Goal: Task Accomplishment & Management: Use online tool/utility

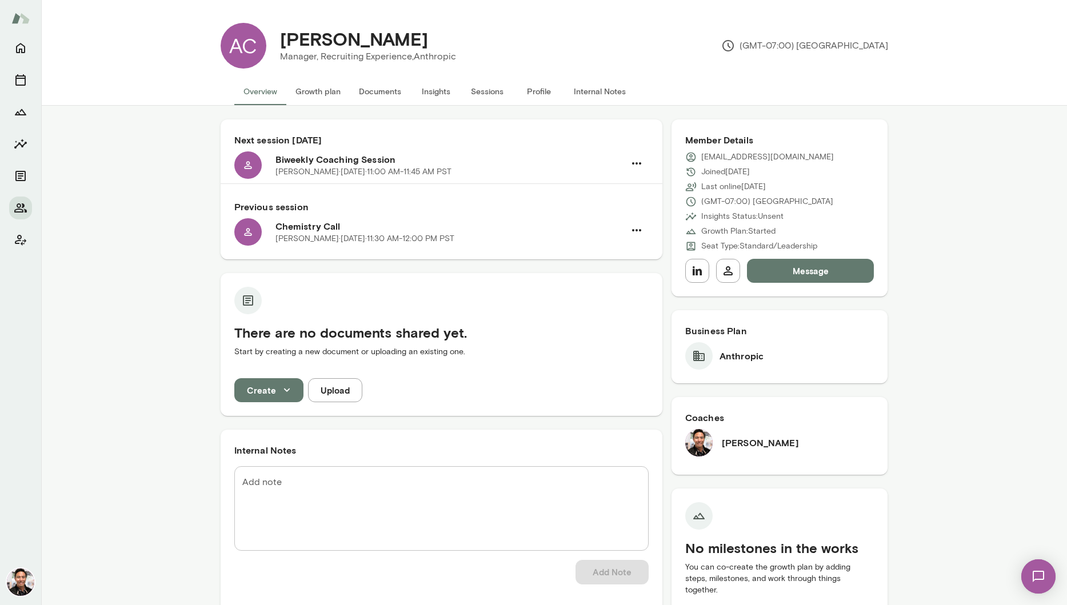
click at [285, 396] on icon "button" at bounding box center [287, 390] width 13 height 13
click at [288, 417] on li "Document" at bounding box center [278, 417] width 89 height 21
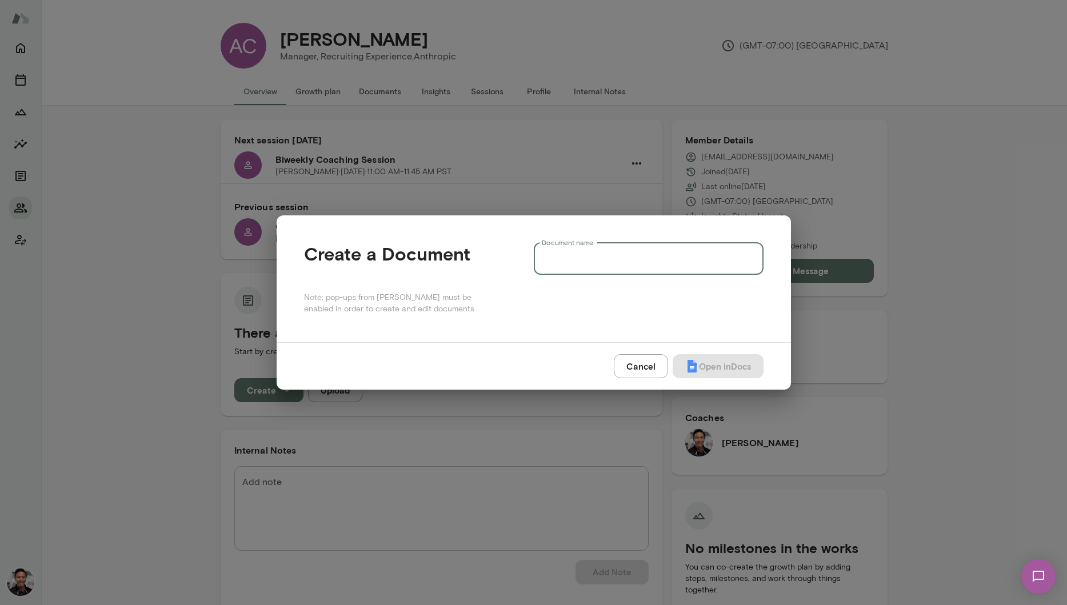
click at [605, 265] on input "Document name" at bounding box center [649, 259] width 230 height 32
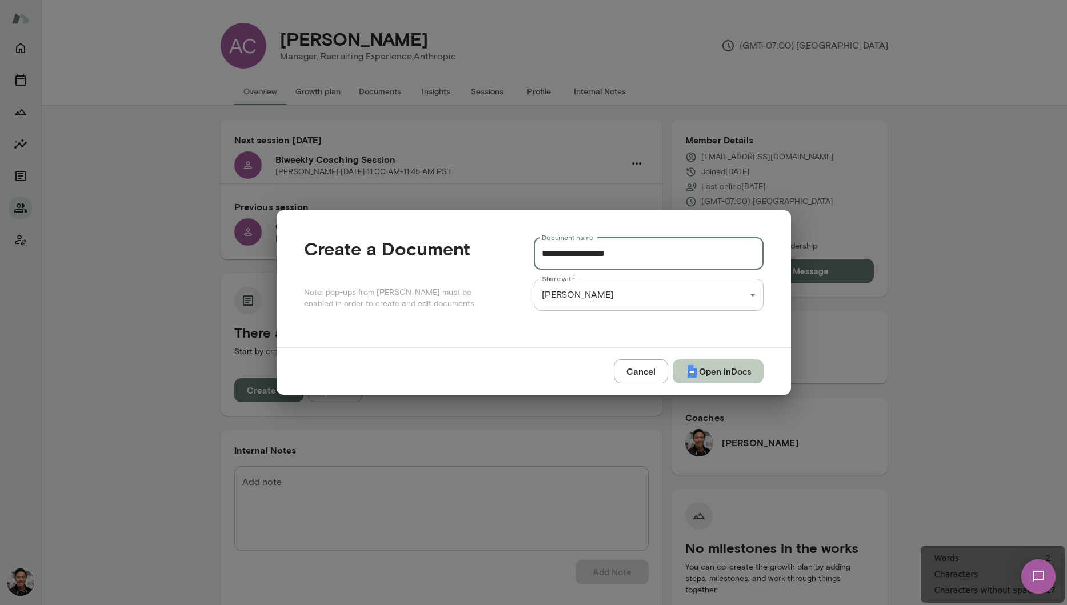
type input "**********"
click at [716, 366] on button "Open in Docs" at bounding box center [718, 372] width 91 height 24
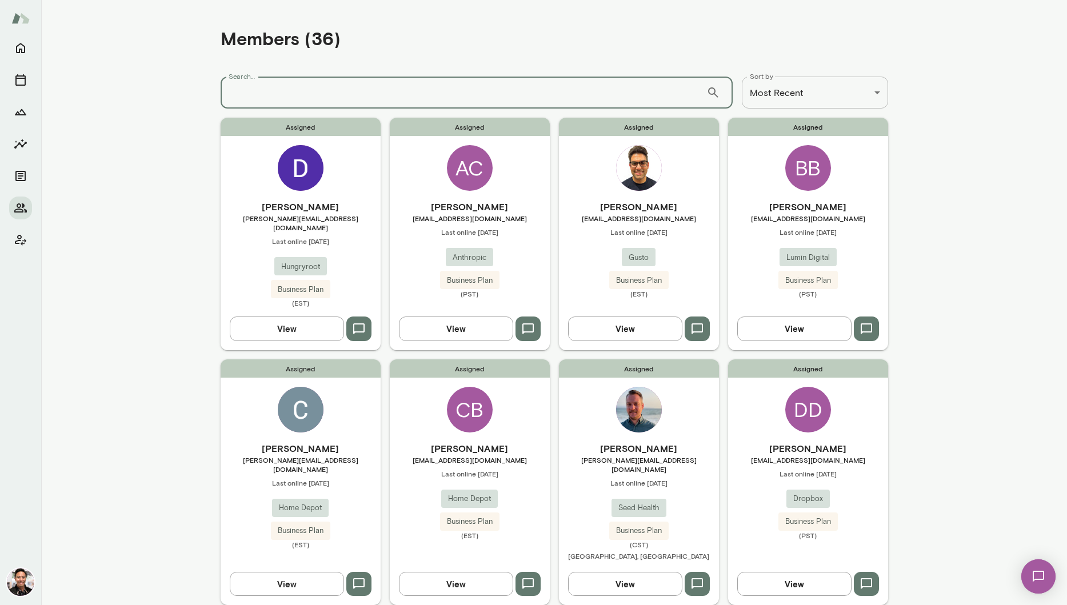
click at [301, 95] on input "Search..." at bounding box center [464, 93] width 486 height 32
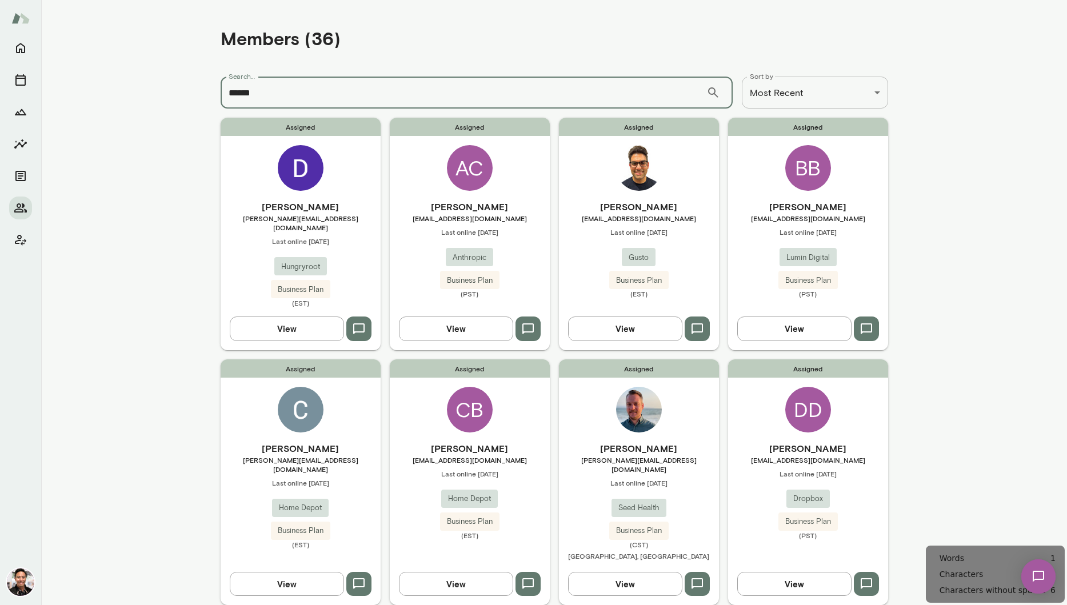
type input "******"
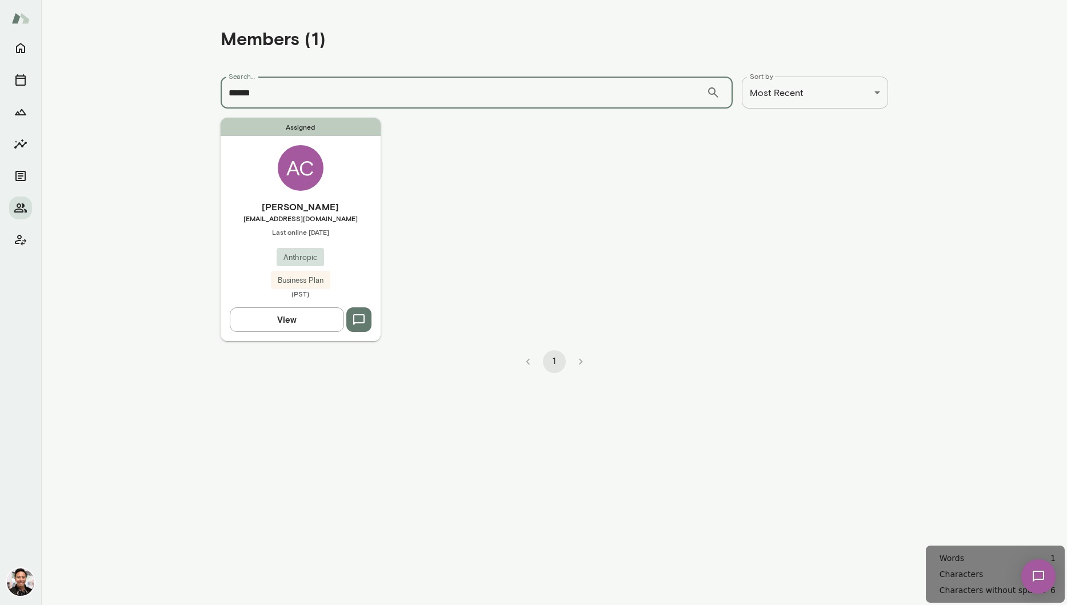
click at [283, 181] on div "AC" at bounding box center [301, 168] width 46 height 46
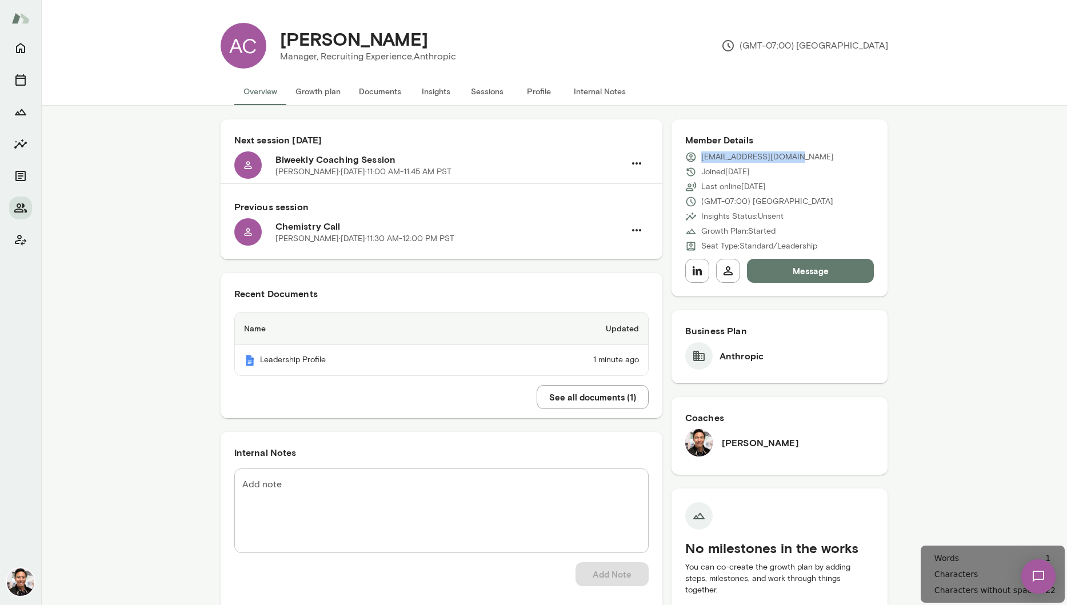
drag, startPoint x: 792, startPoint y: 156, endPoint x: 701, endPoint y: 158, distance: 90.9
click at [701, 158] on div "[EMAIL_ADDRESS][DOMAIN_NAME]" at bounding box center [779, 156] width 189 height 11
copy p "[EMAIL_ADDRESS][DOMAIN_NAME]"
click at [19, 53] on icon "Home" at bounding box center [20, 48] width 9 height 10
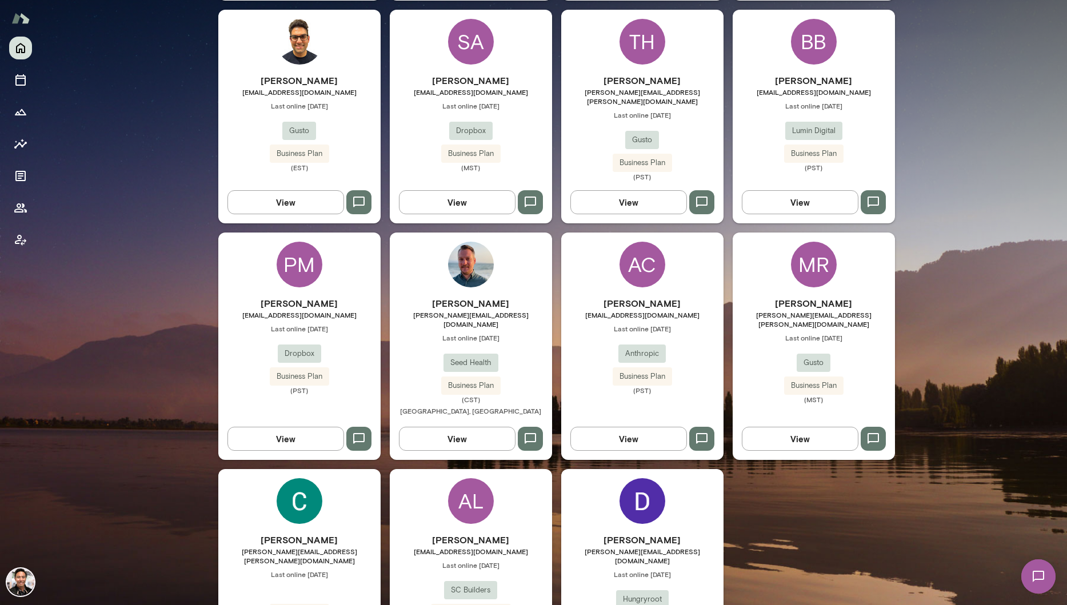
scroll to position [365, 0]
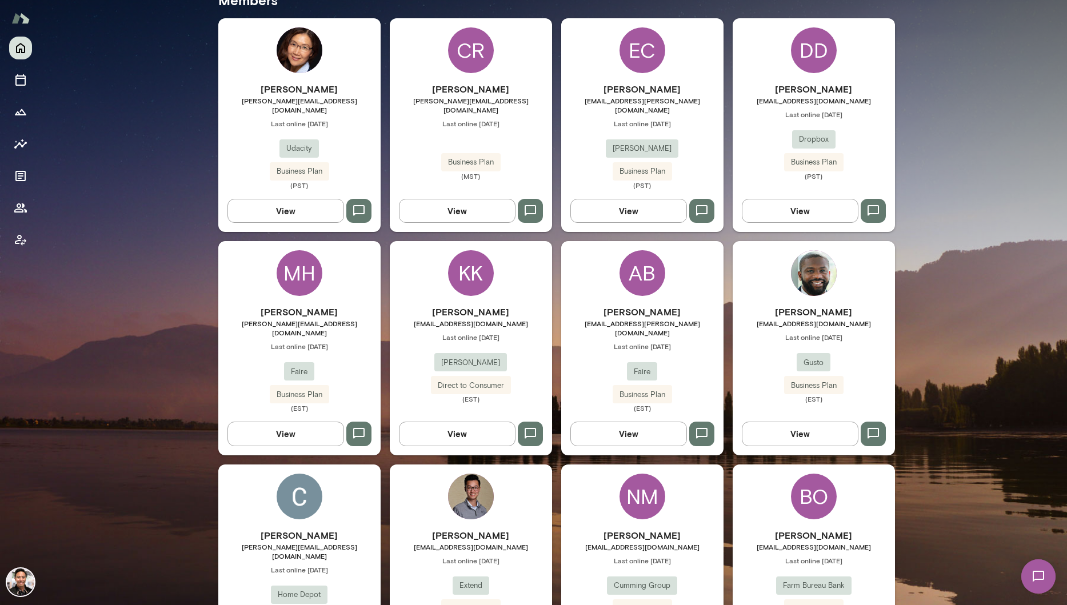
click at [840, 274] on div "[PERSON_NAME] [PERSON_NAME][EMAIL_ADDRESS][DOMAIN_NAME] Last online [DATE] Gust…" at bounding box center [814, 348] width 162 height 214
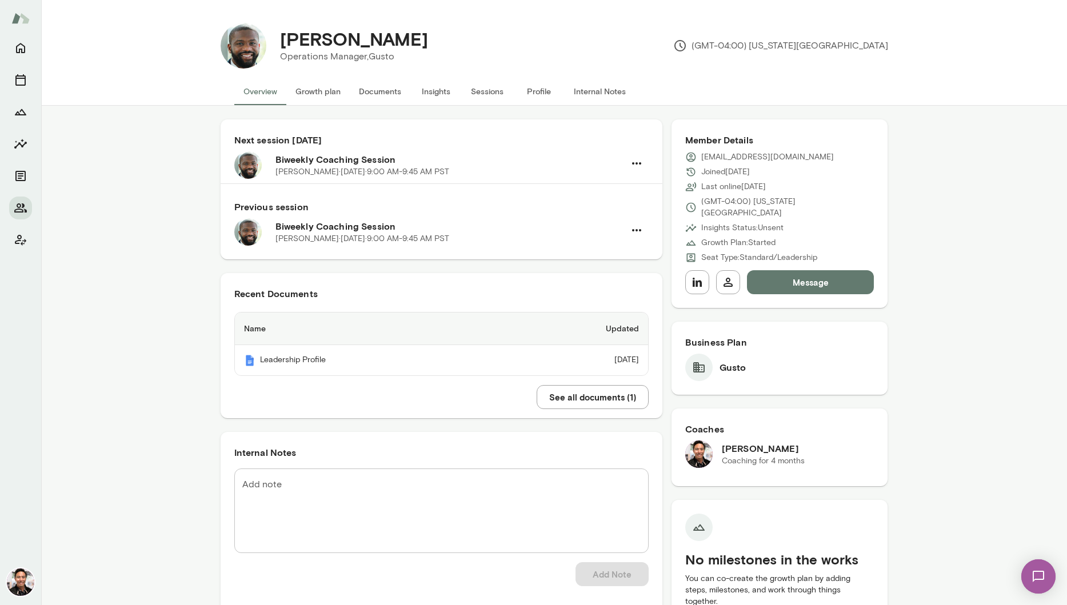
click at [481, 93] on button "Sessions" at bounding box center [487, 91] width 51 height 27
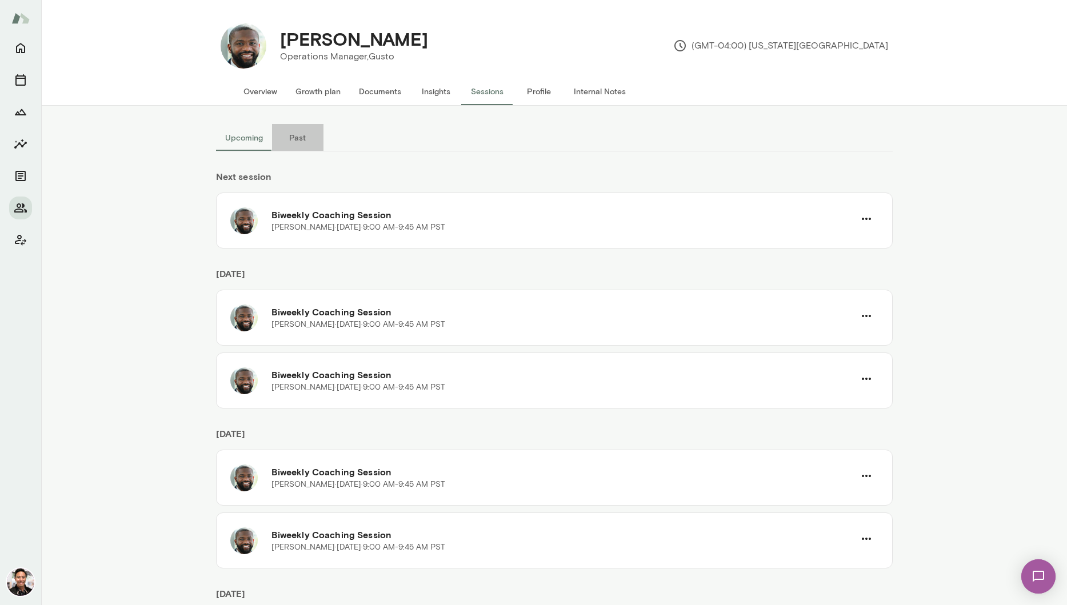
click at [306, 138] on button "Past" at bounding box center [297, 137] width 51 height 27
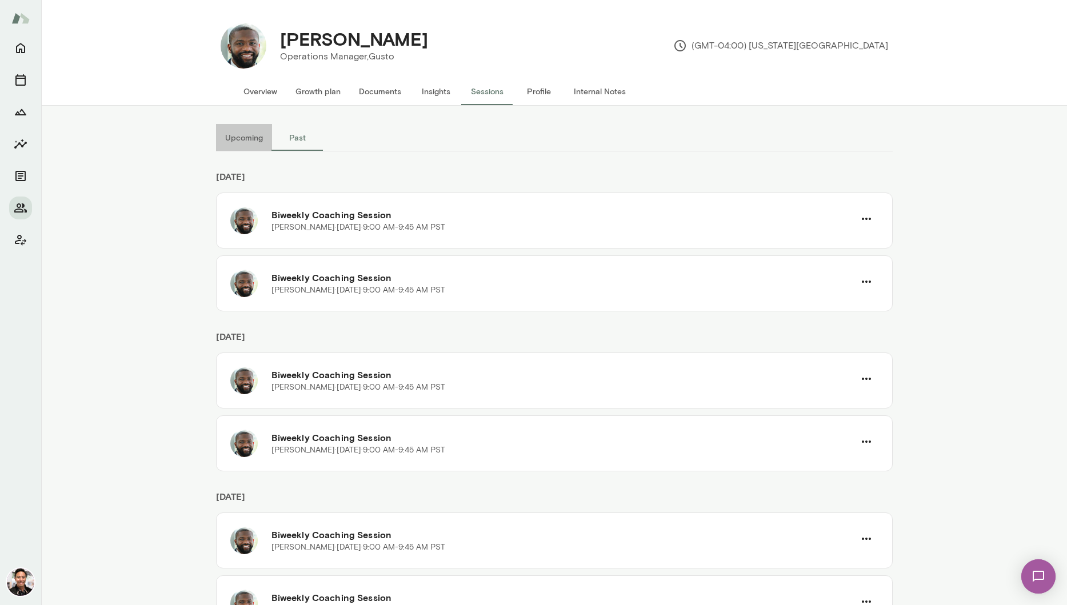
click at [246, 139] on button "Upcoming" at bounding box center [244, 137] width 56 height 27
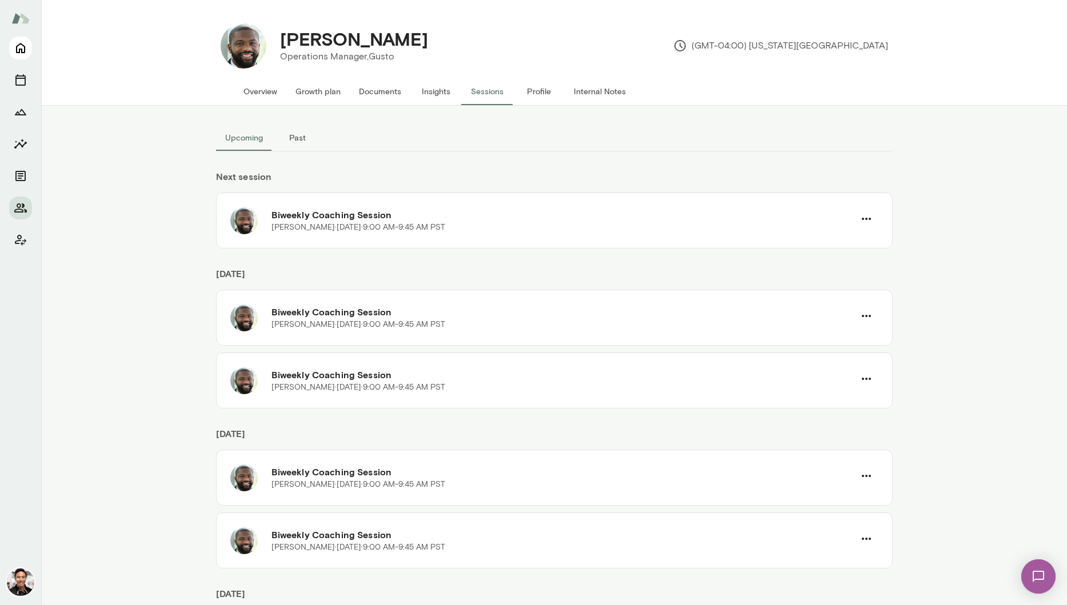
click at [23, 49] on icon "Home" at bounding box center [21, 48] width 14 height 14
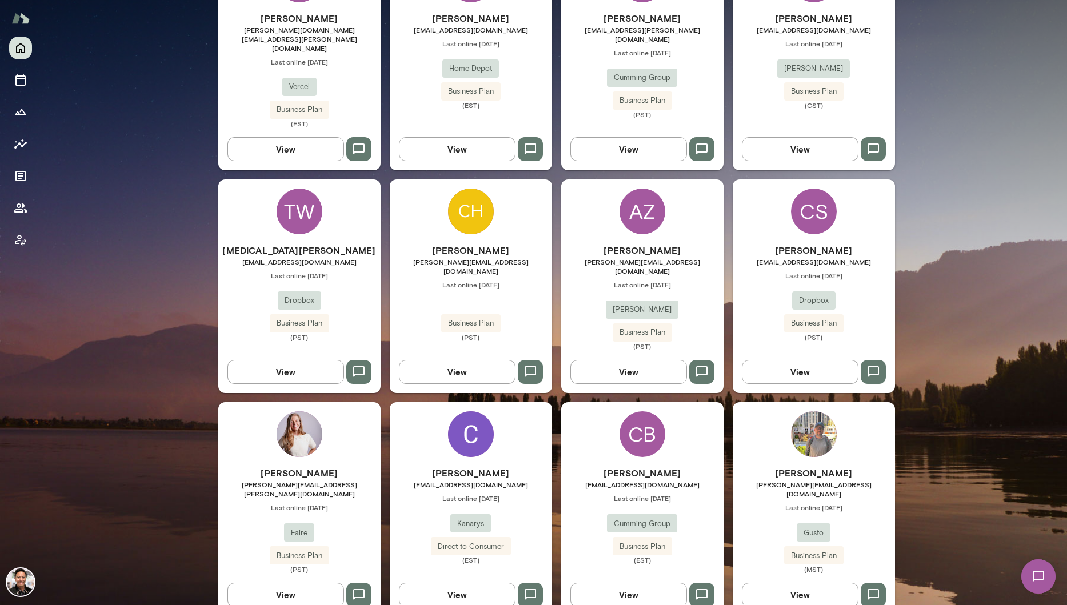
scroll to position [853, 0]
